Goal: Task Accomplishment & Management: Use online tool/utility

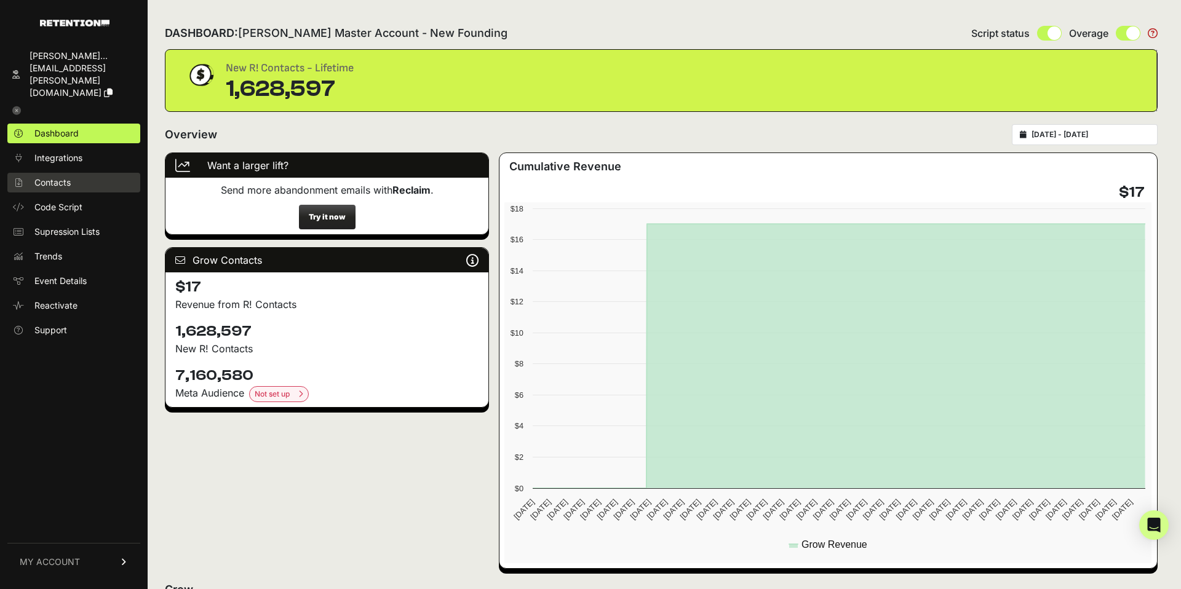
click at [54, 177] on span "Contacts" at bounding box center [52, 183] width 36 height 12
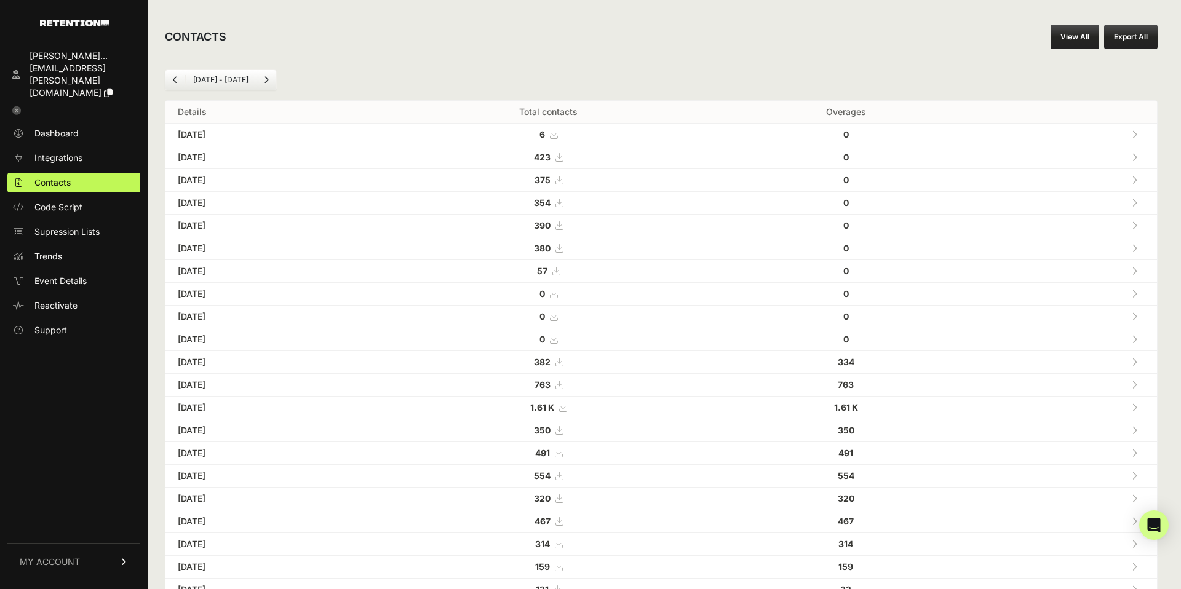
click at [1071, 39] on link "View All" at bounding box center [1075, 37] width 49 height 25
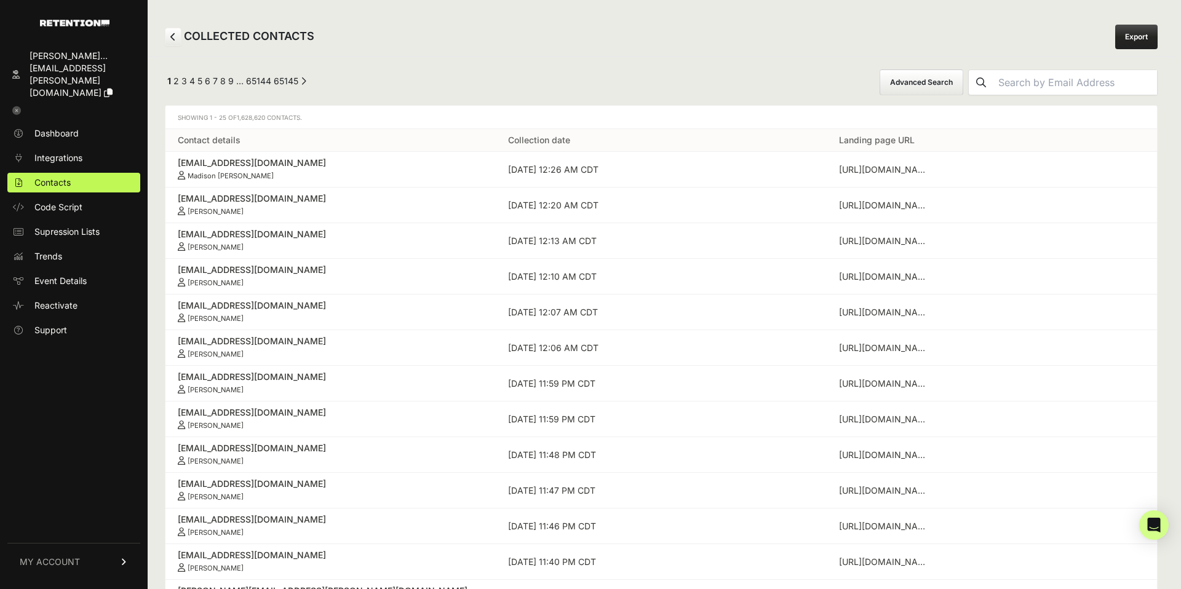
click at [945, 84] on button "Advanced Search" at bounding box center [922, 83] width 84 height 26
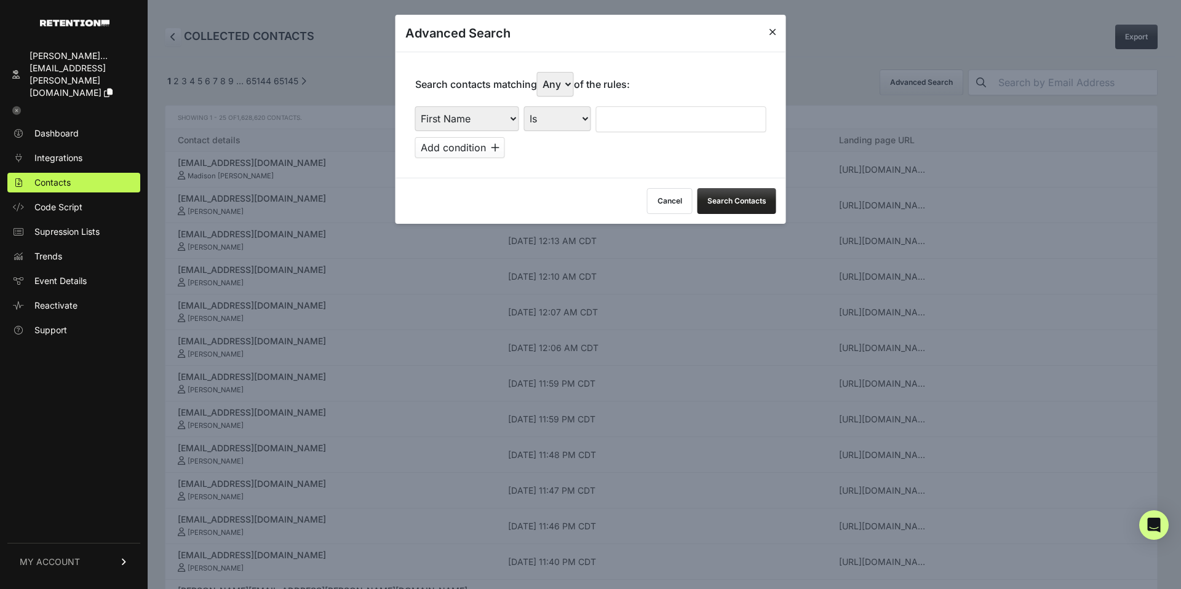
click at [448, 126] on select "First Name Last Name State City Email Email Domain Landing Domain Landing Page …" at bounding box center [467, 118] width 104 height 25
select select "landing_page_domain"
click at [415, 106] on select "First Name Last Name State City Email Email Domain Landing Domain Landing Page …" at bounding box center [467, 118] width 104 height 25
click at [559, 118] on select "Is Is not Contains Starts with" at bounding box center [557, 118] width 67 height 25
select select "contains"
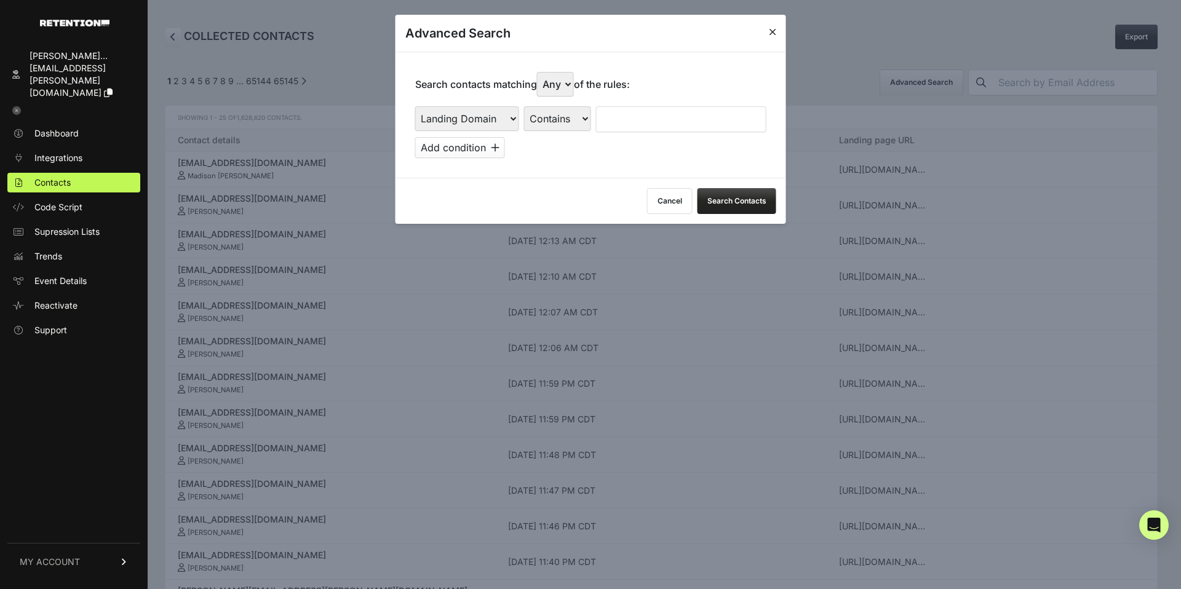
click at [524, 106] on select "Is Is not Contains Starts with" at bounding box center [557, 118] width 67 height 25
click at [648, 114] on input "text" at bounding box center [681, 119] width 170 height 26
type input "emet"
click at [610, 154] on div "First Name Last Name State City Email Email Domain Landing Domain Landing Page …" at bounding box center [590, 132] width 351 height 52
click at [743, 204] on button "Search Contacts" at bounding box center [737, 201] width 79 height 26
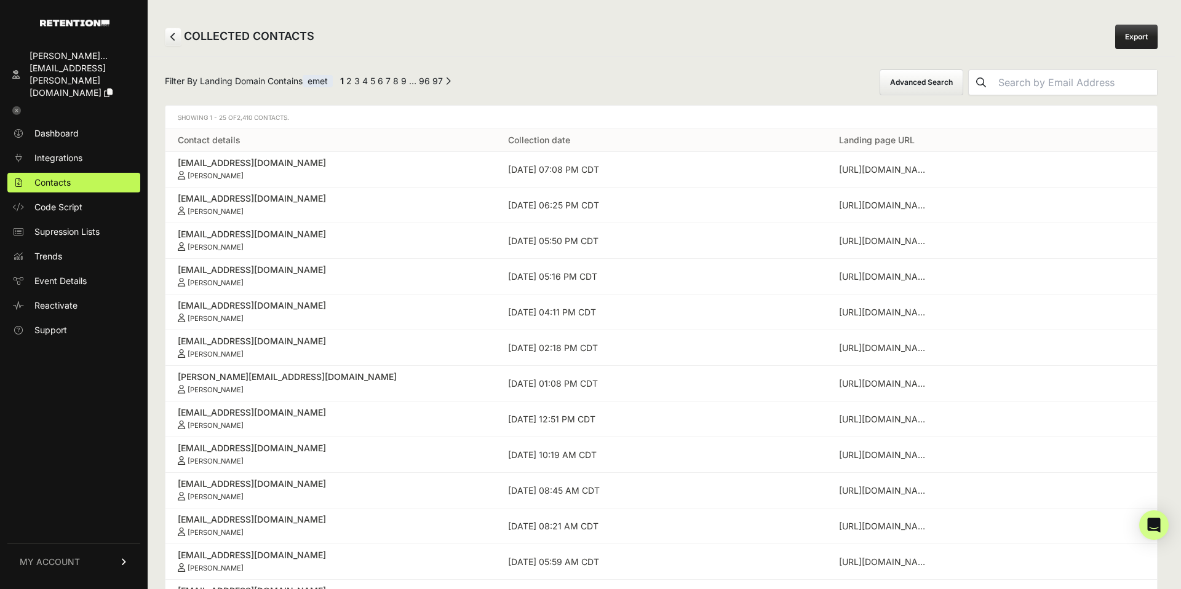
click at [1141, 39] on link "Export" at bounding box center [1137, 37] width 42 height 25
